Goal: Find specific page/section: Find specific page/section

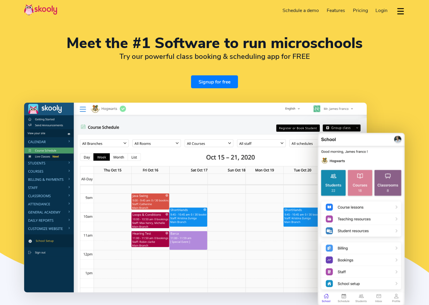
select select "en"
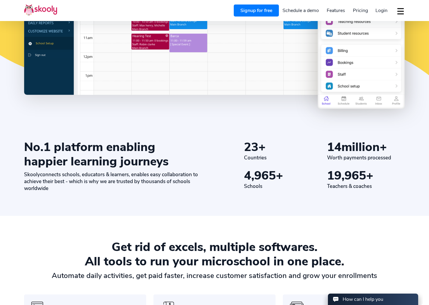
select select "1"
select select "[GEOGRAPHIC_DATA]"
select select "America/New_York"
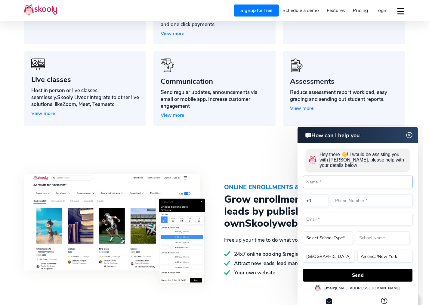
scroll to position [559, 0]
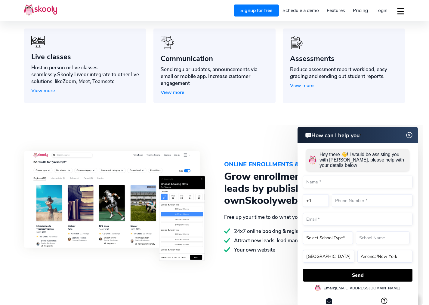
click at [408, 136] on img at bounding box center [408, 136] width 11 height 8
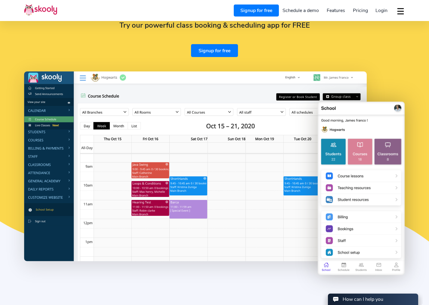
scroll to position [0, 0]
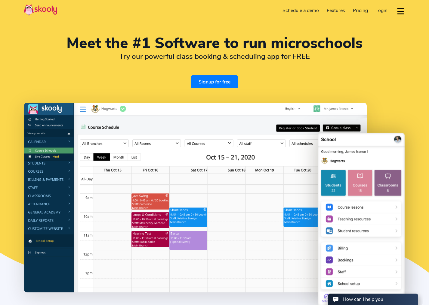
click at [400, 10] on button "dropdown menu" at bounding box center [400, 11] width 9 height 14
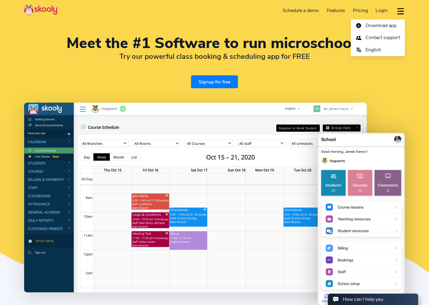
click at [400, 10] on button "dropdown menu" at bounding box center [400, 11] width 9 height 14
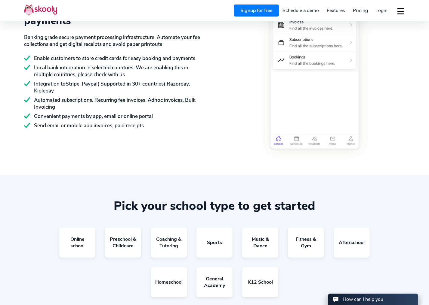
scroll to position [920, 0]
